Goal: Find specific page/section: Find specific page/section

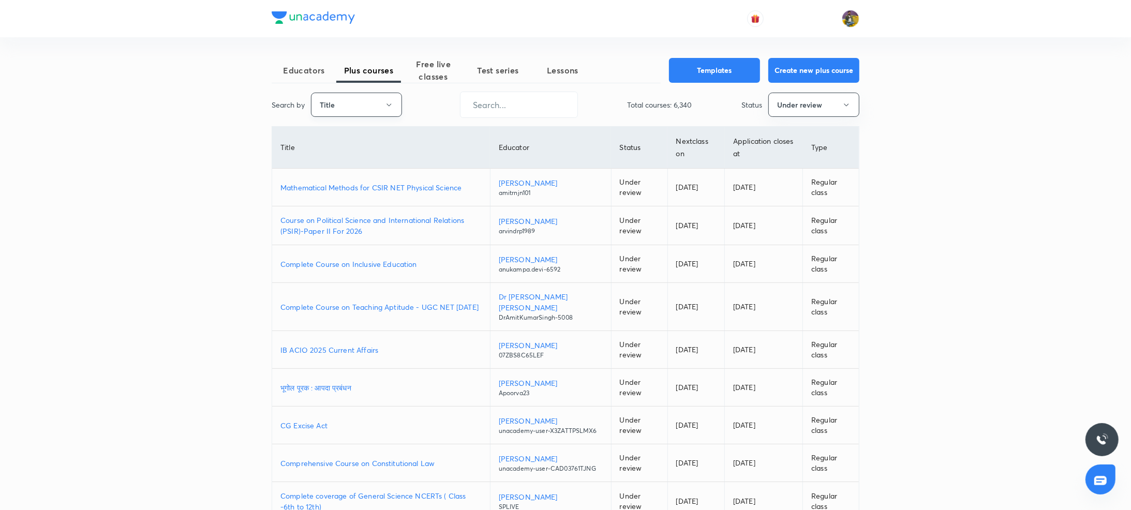
click at [381, 116] on button "Title" at bounding box center [356, 105] width 91 height 24
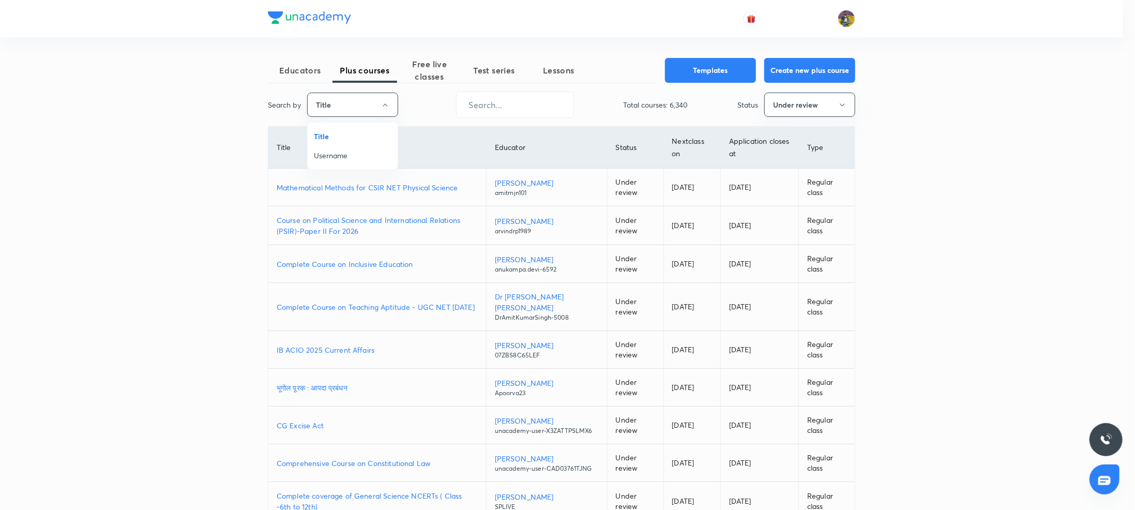
click at [339, 158] on span "Username" at bounding box center [353, 155] width 78 height 11
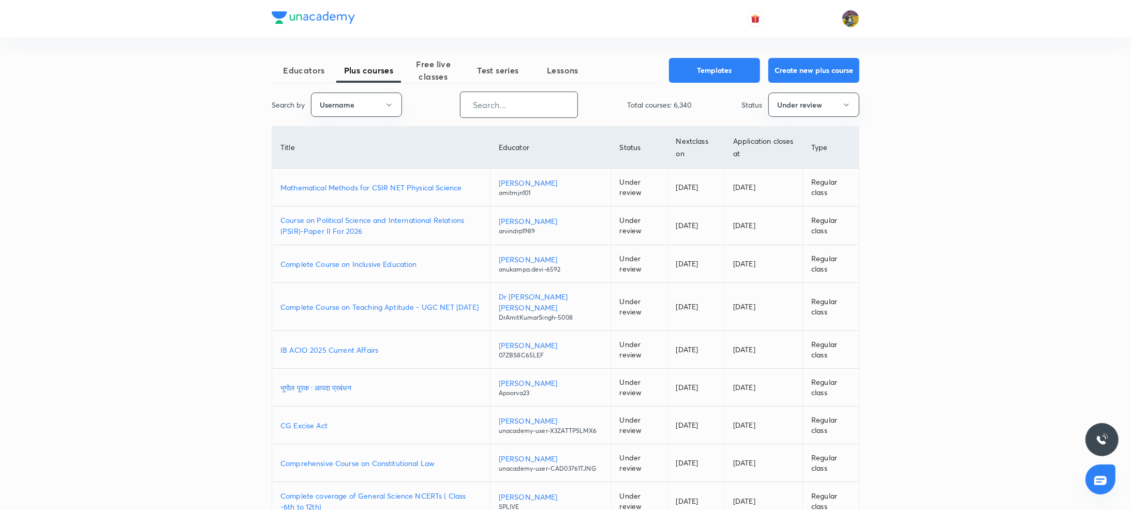
paste input "hafsamalik11-3118"
click at [524, 101] on input "hafsamalik11-3118" at bounding box center [518, 105] width 117 height 26
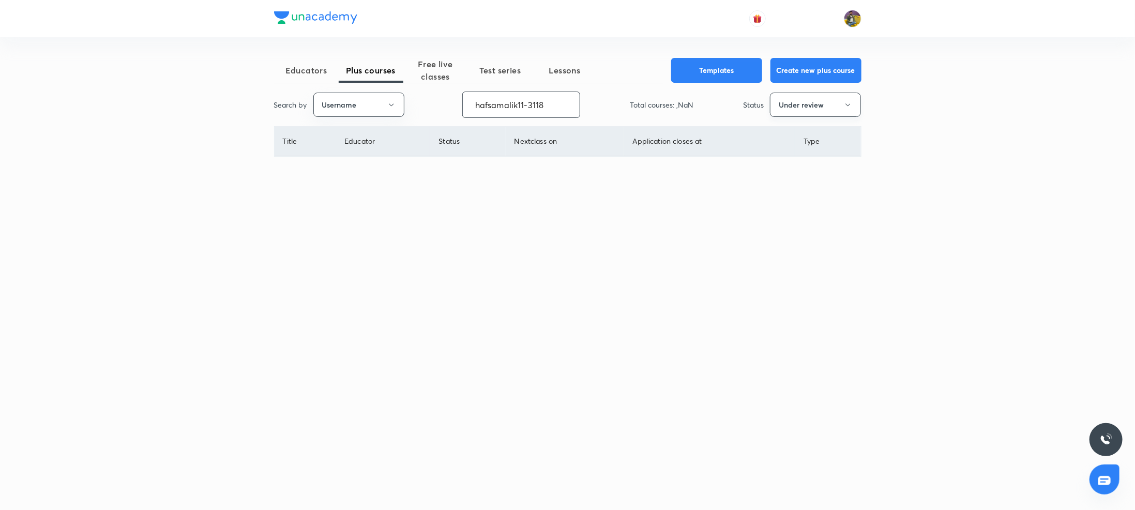
type input "hafsamalik11-3118"
click at [831, 104] on button "Under review" at bounding box center [815, 105] width 91 height 24
click at [792, 194] on span "Live" at bounding box center [816, 193] width 78 height 11
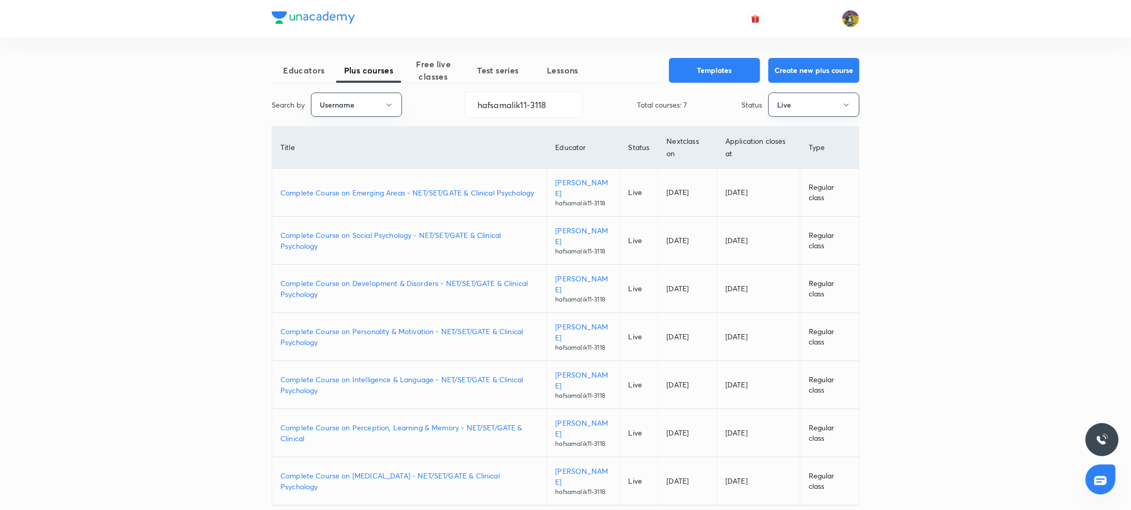
click at [827, 109] on button "Live" at bounding box center [813, 105] width 91 height 24
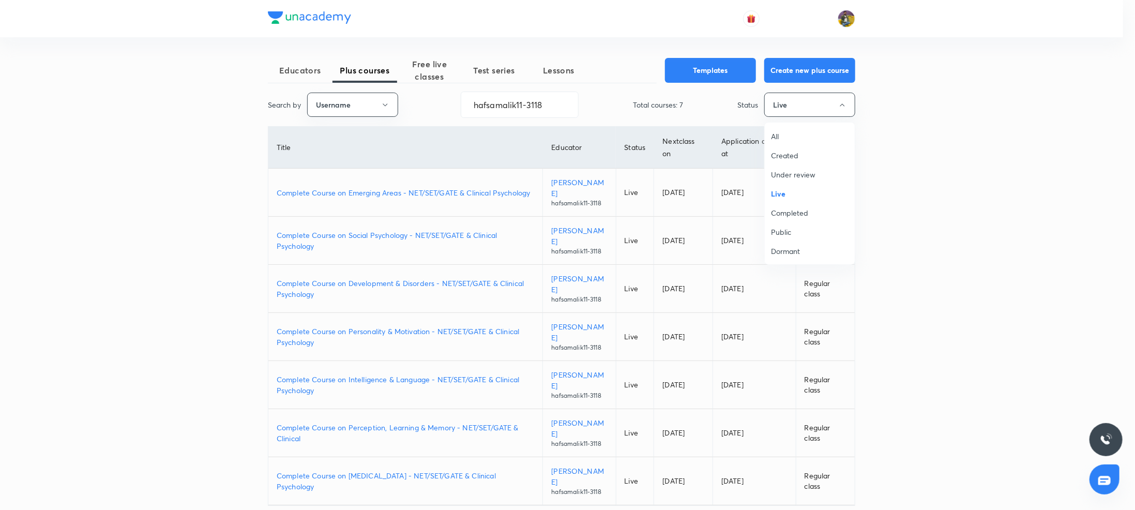
click at [789, 212] on span "Completed" at bounding box center [810, 212] width 78 height 11
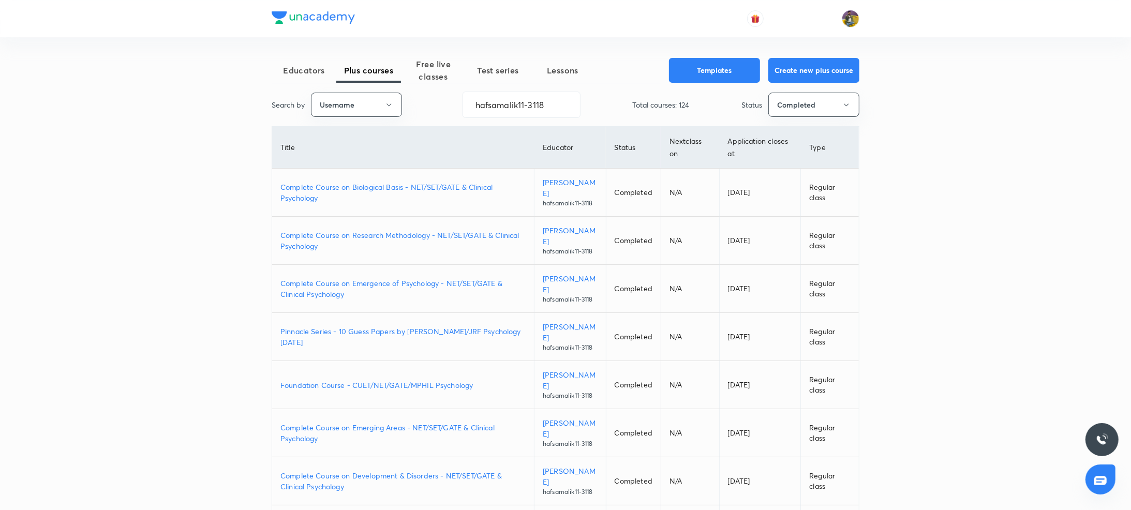
click at [418, 184] on p "Complete Course on Biological Basis - NET/SET/GATE & Clinical Psychology" at bounding box center [402, 193] width 245 height 22
